Goal: Navigation & Orientation: Find specific page/section

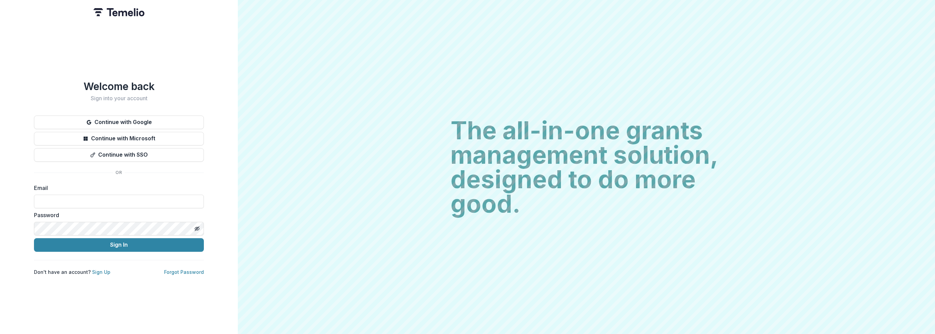
type input "**********"
click at [79, 244] on button "Sign In" at bounding box center [119, 245] width 170 height 14
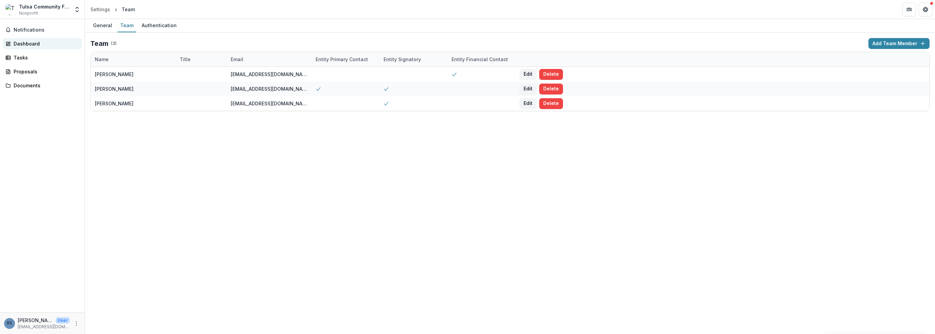
click at [35, 43] on div "Dashboard" at bounding box center [45, 43] width 63 height 7
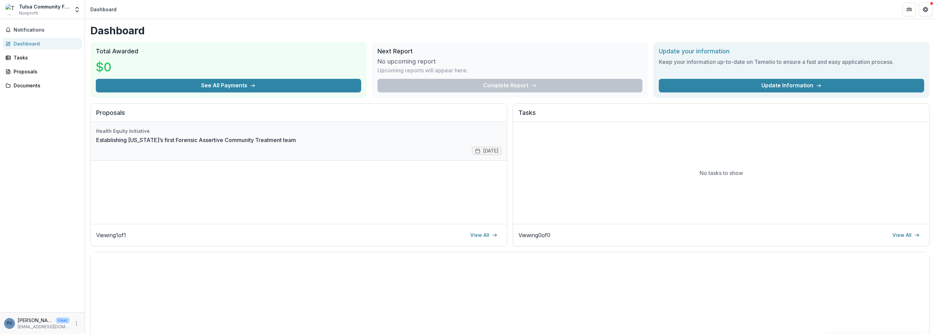
click at [133, 136] on link "Establishing [US_STATE]’s first Forensic Assertive Community Treatment team" at bounding box center [196, 140] width 200 height 8
